Goal: Information Seeking & Learning: Learn about a topic

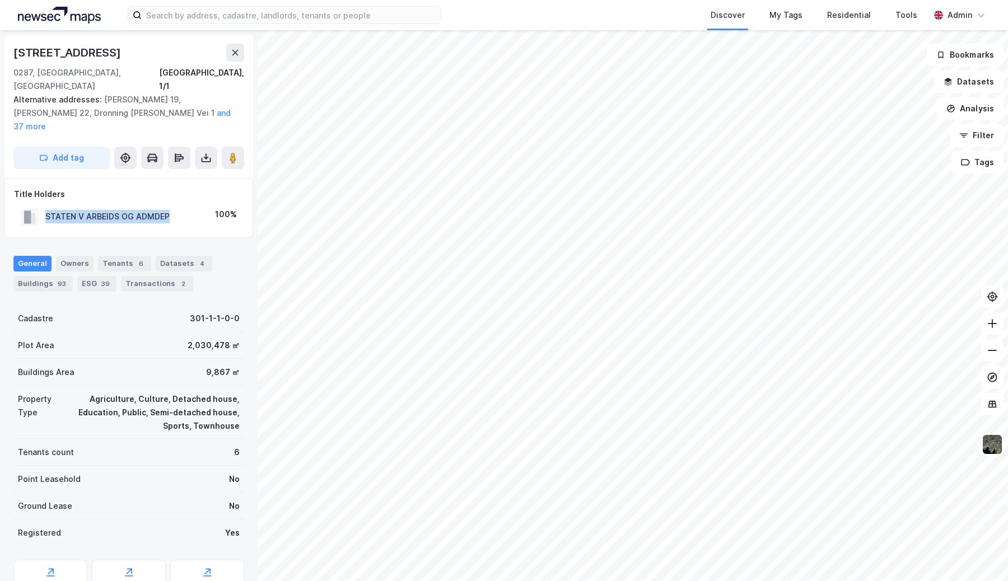
drag, startPoint x: 186, startPoint y: 194, endPoint x: 37, endPoint y: 188, distance: 149.1
click at [37, 206] on div "STATEN V ARBEIDS OG ADMDEP 100%" at bounding box center [129, 217] width 230 height 23
copy div "STATEN V ARBEIDS OG ADMDEP"
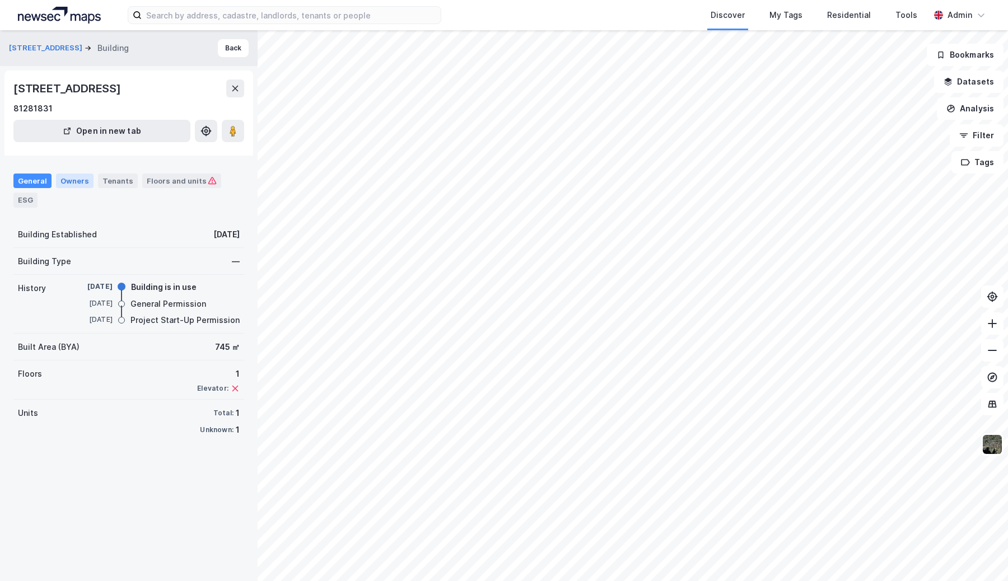
click at [78, 180] on div "Owners" at bounding box center [75, 181] width 38 height 15
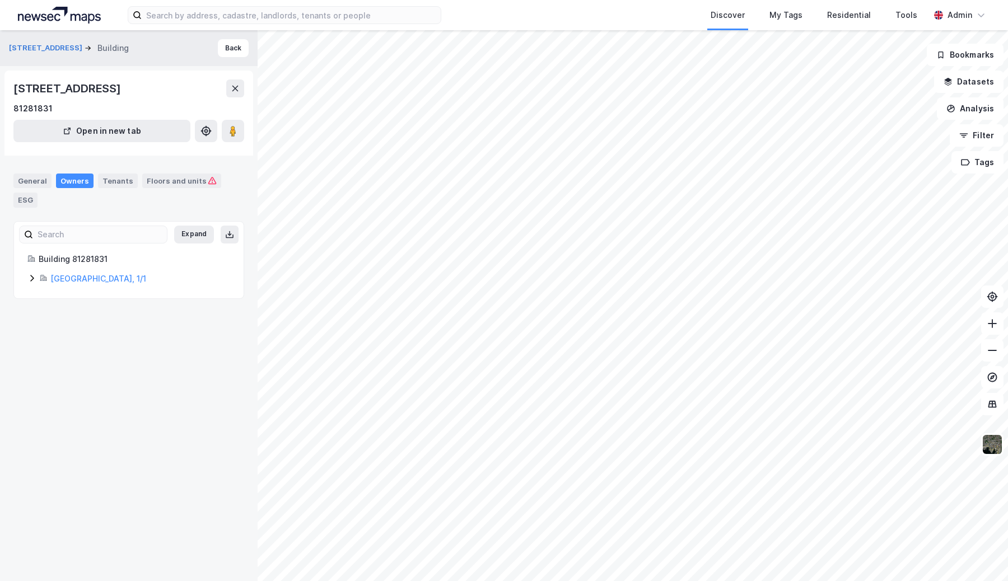
click at [65, 272] on div "[GEOGRAPHIC_DATA], 1/1" at bounding box center [140, 278] width 180 height 13
click at [66, 274] on link "[GEOGRAPHIC_DATA], 1/1" at bounding box center [98, 279] width 96 height 10
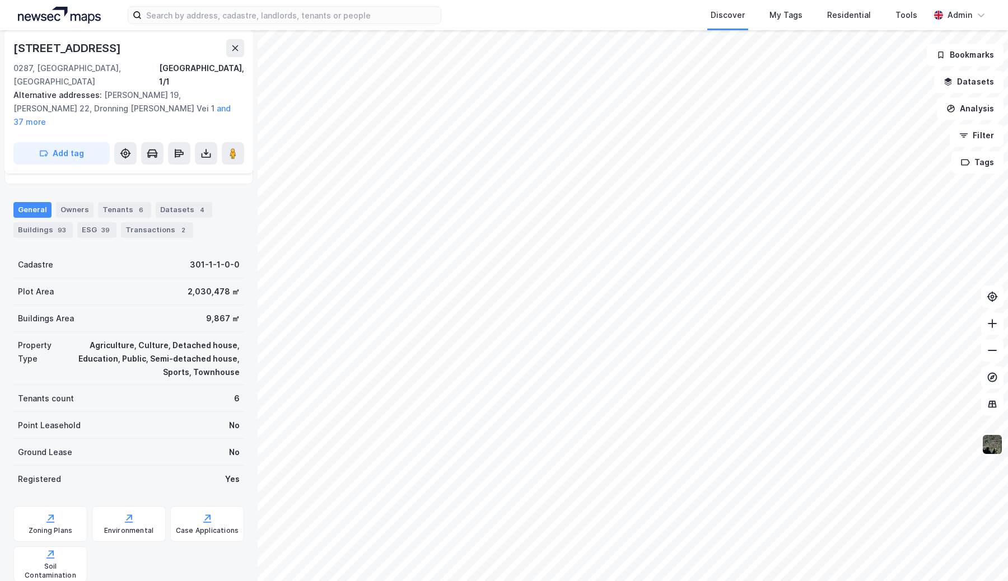
scroll to position [56, 0]
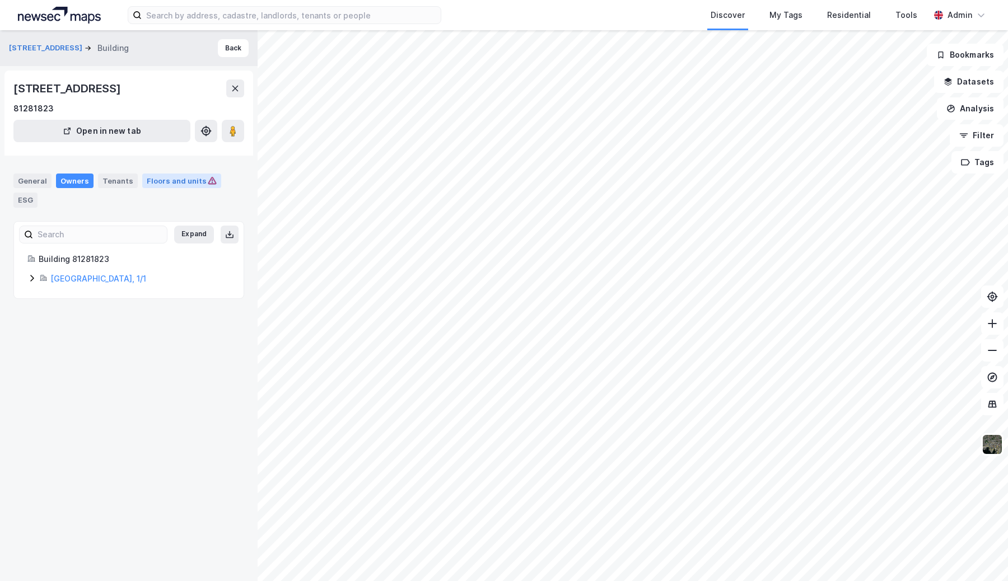
click at [169, 181] on div "Floors and units" at bounding box center [182, 181] width 70 height 10
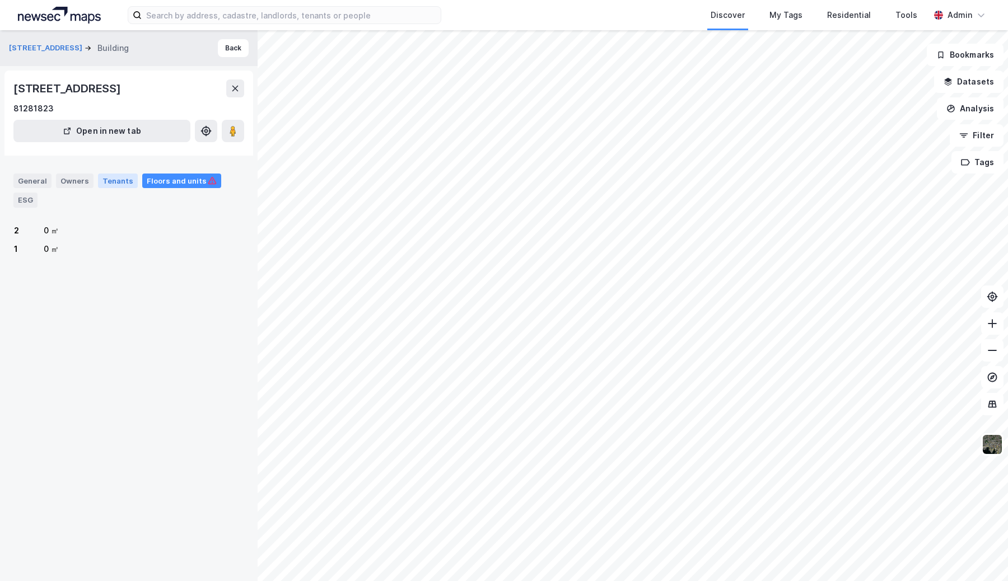
click at [118, 179] on div "Tenants" at bounding box center [118, 181] width 40 height 15
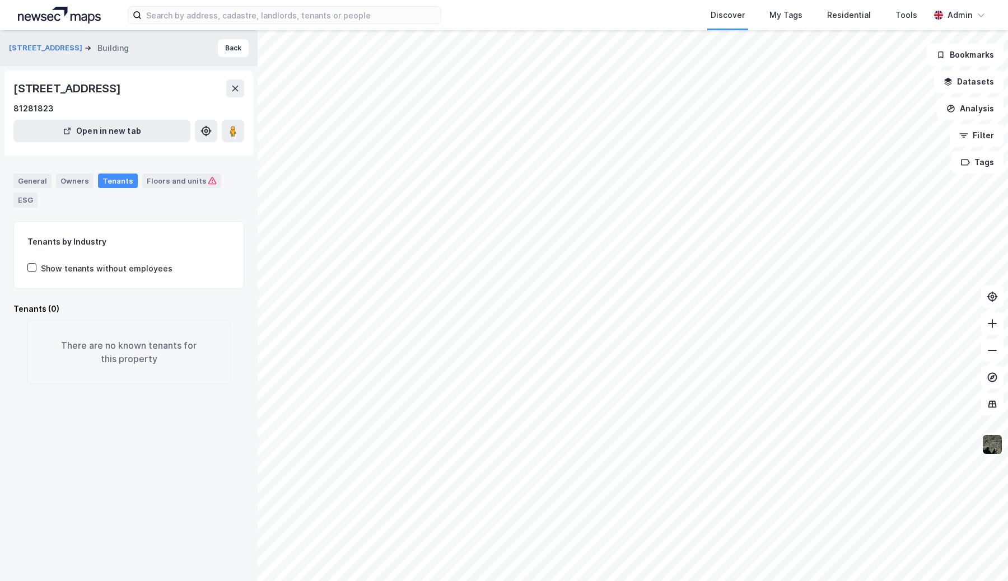
click at [93, 262] on div "Show tenants without employees" at bounding box center [107, 268] width 132 height 13
click at [40, 180] on div "General" at bounding box center [32, 181] width 38 height 15
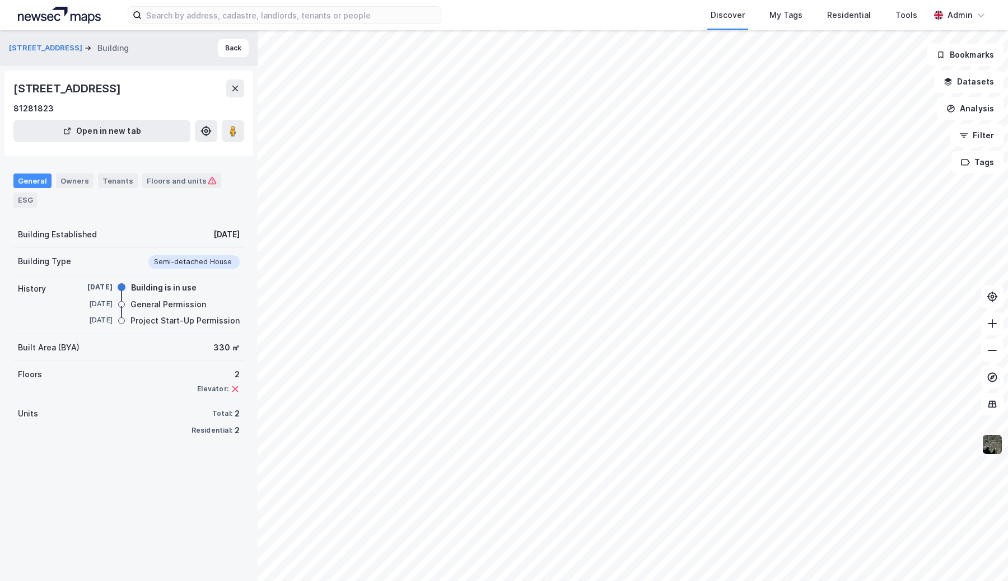
click at [995, 450] on img at bounding box center [992, 444] width 21 height 21
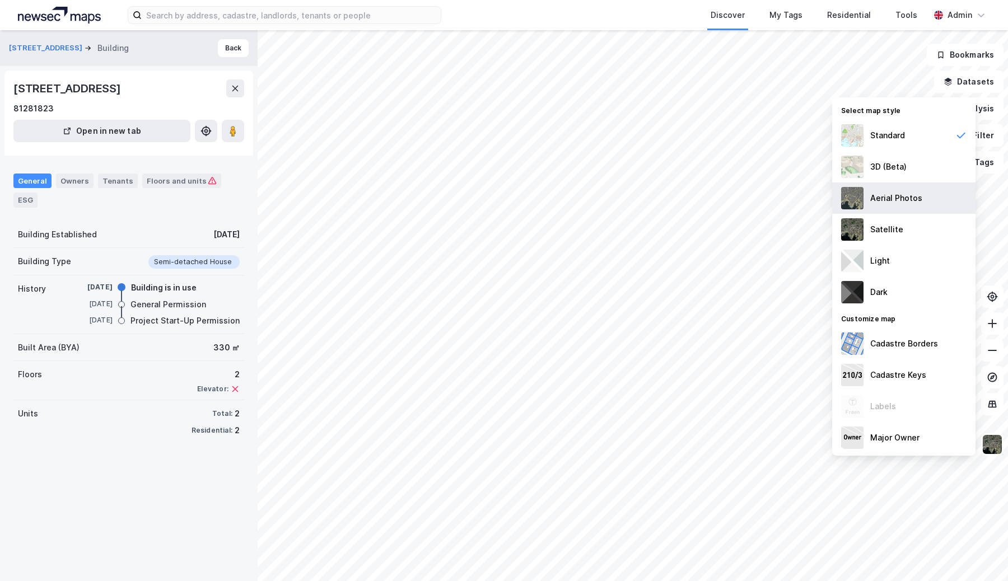
click at [878, 197] on div "Aerial Photos" at bounding box center [896, 198] width 52 height 13
